Goal: Check status

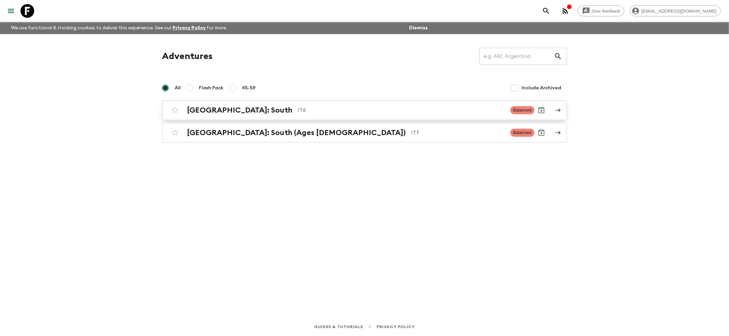
click at [196, 106] on h2 "[GEOGRAPHIC_DATA]: South" at bounding box center [239, 110] width 105 height 9
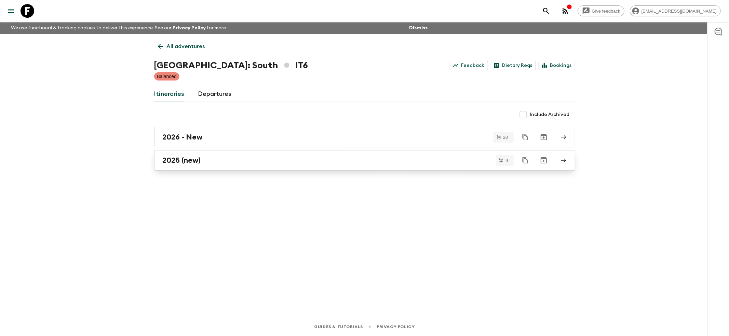
click at [189, 159] on h2 "2025 (new)" at bounding box center [182, 160] width 38 height 9
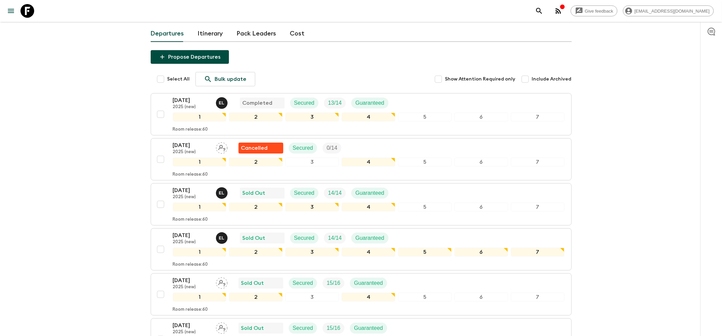
scroll to position [137, 0]
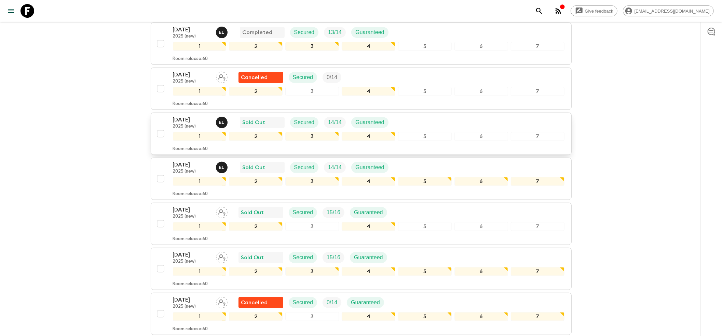
click at [186, 116] on p "[DATE]" at bounding box center [192, 120] width 38 height 8
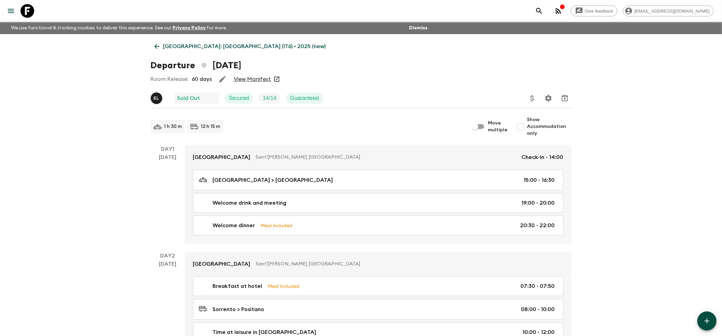
click at [249, 78] on link "View Manifest" at bounding box center [252, 79] width 37 height 7
